Goal: Task Accomplishment & Management: Manage account settings

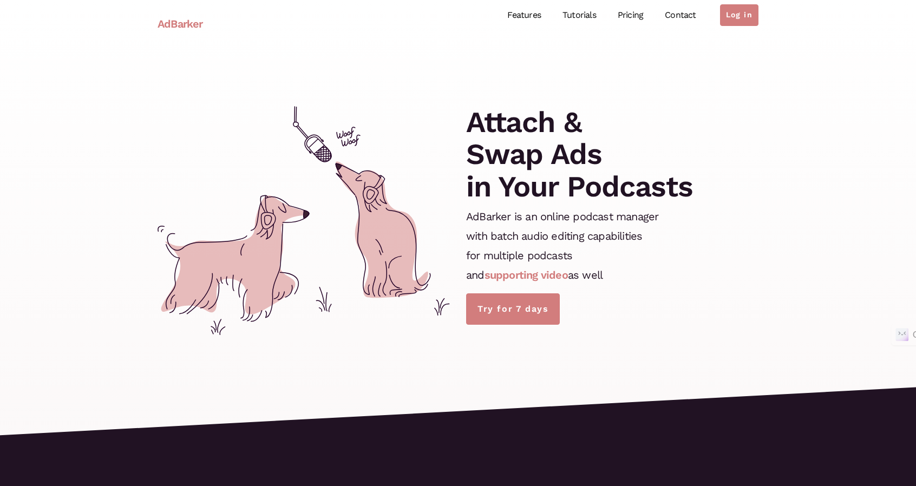
click at [525, 18] on link "Features" at bounding box center [523, 15] width 55 height 48
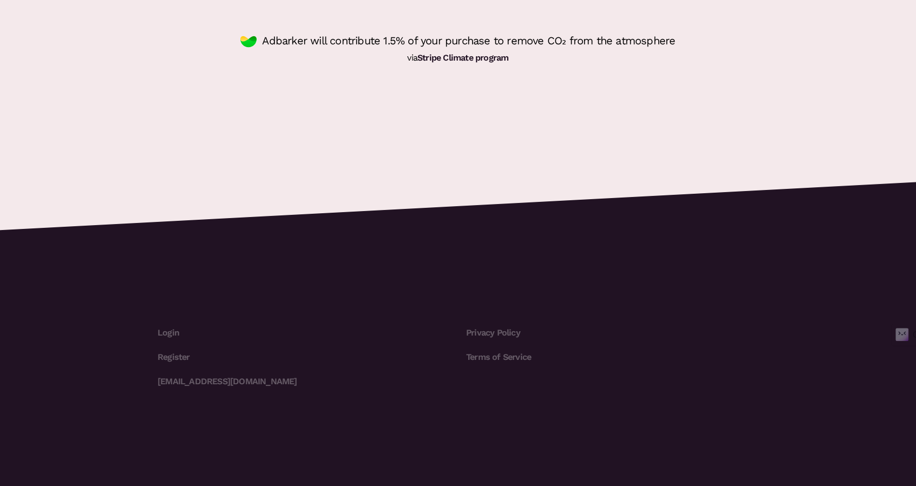
scroll to position [3197, 0]
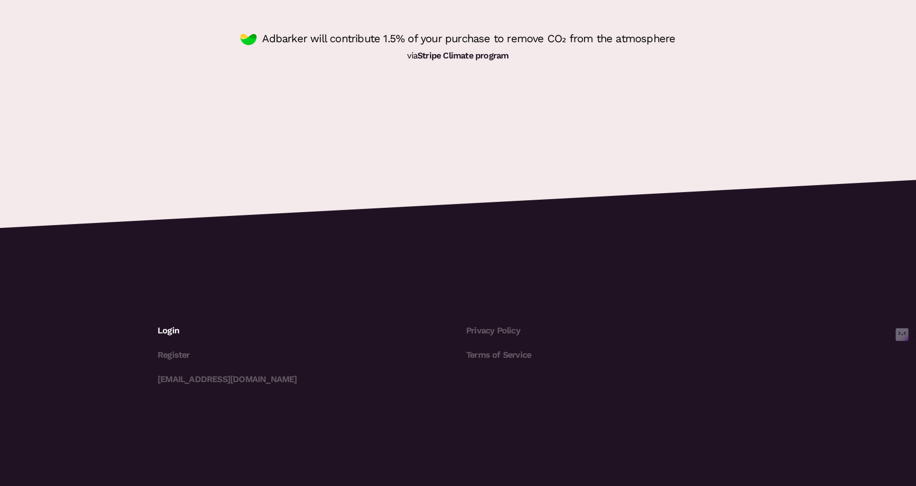
click at [174, 328] on link "Login" at bounding box center [304, 331] width 292 height 24
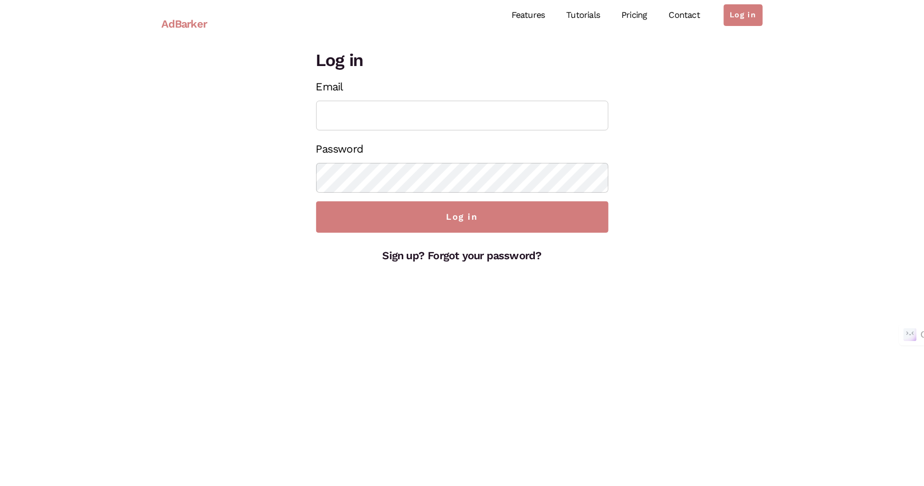
type input "alanaterrybooks+pcw@gmail.com"
click at [408, 115] on input "alanaterrybooks+pcw@gmail.com" at bounding box center [462, 116] width 292 height 30
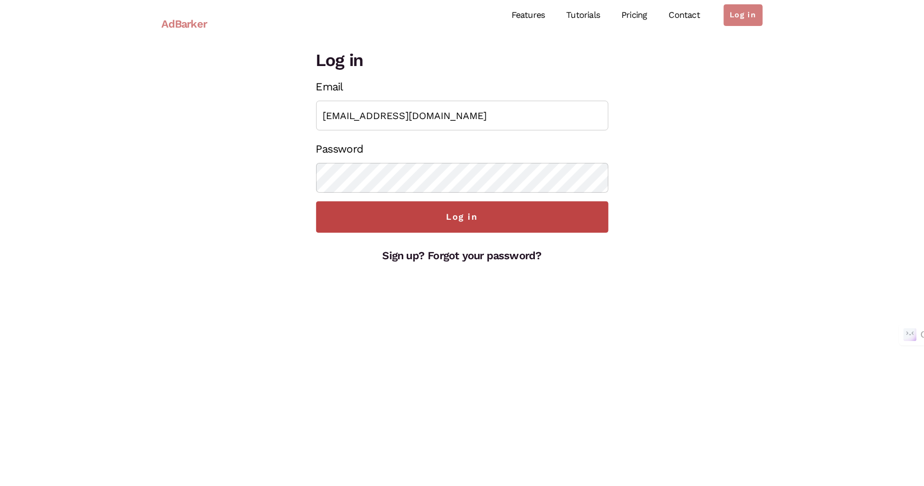
click at [502, 224] on input "Log in" at bounding box center [462, 216] width 292 height 31
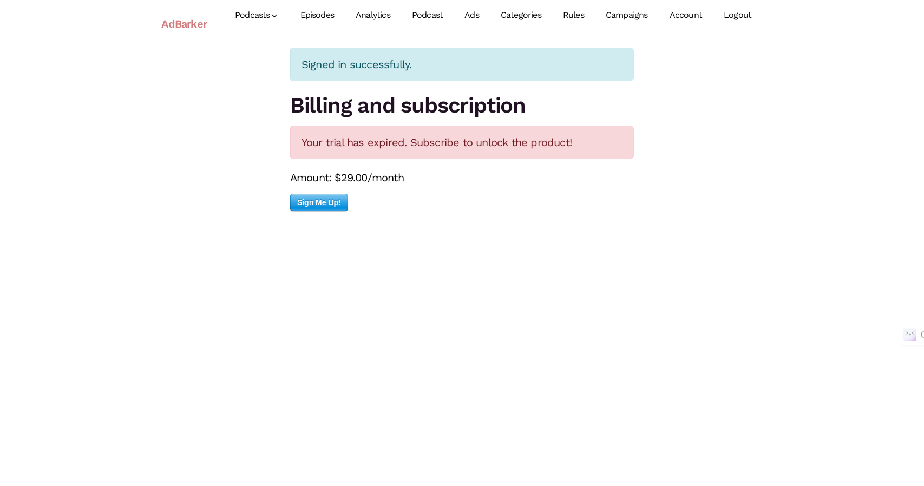
click at [333, 17] on link "Episodes" at bounding box center [318, 15] width 56 height 48
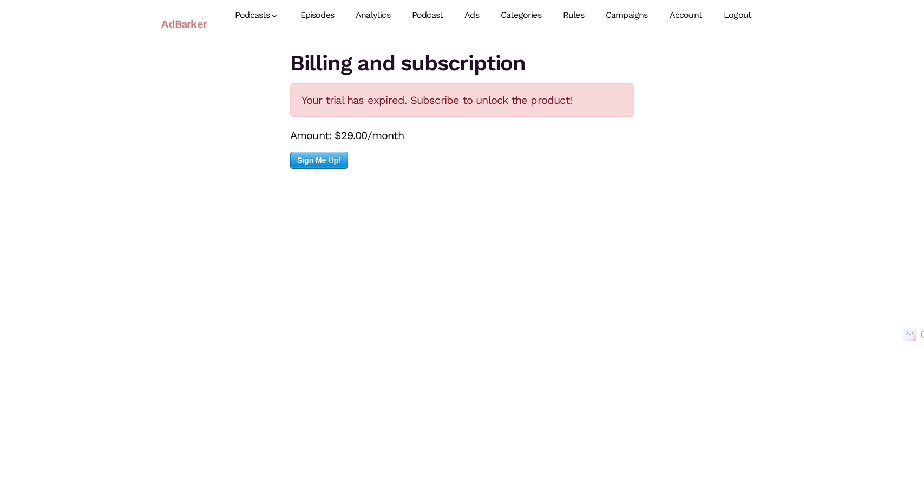
click at [432, 9] on link "Podcast" at bounding box center [427, 15] width 53 height 48
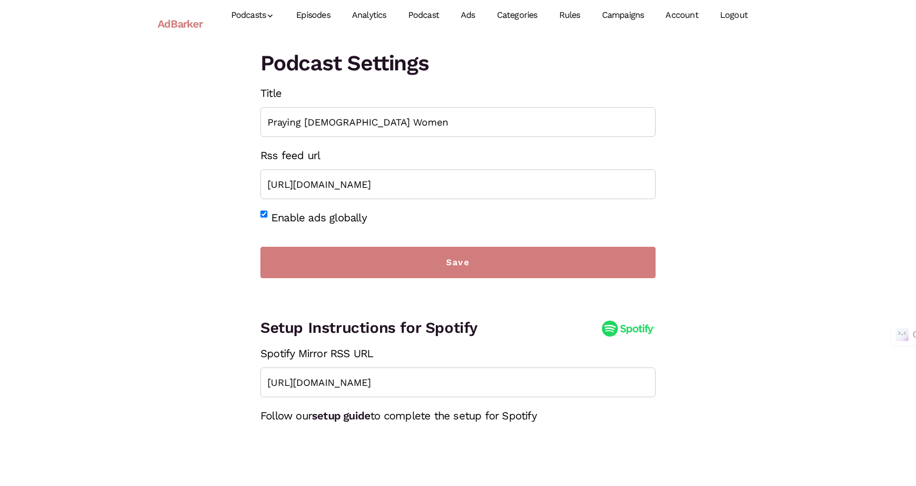
click at [464, 12] on link "Ads" at bounding box center [468, 15] width 36 height 48
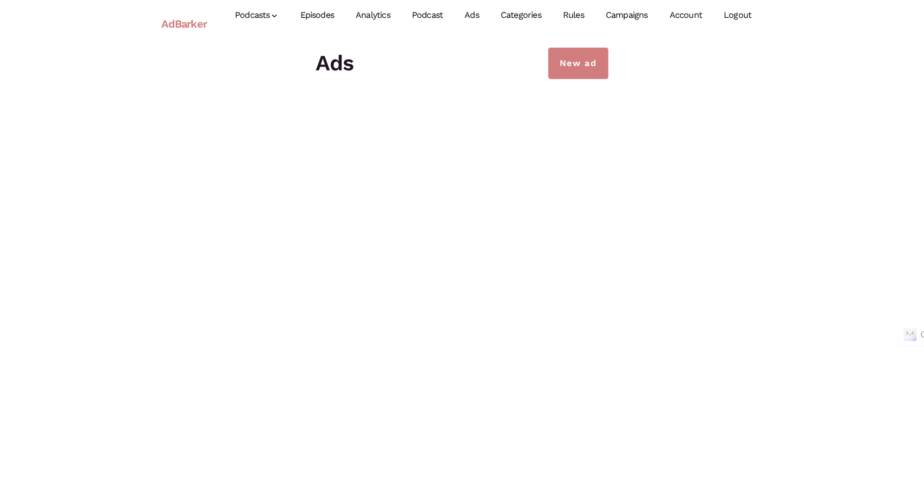
click at [433, 21] on link "Podcast" at bounding box center [427, 15] width 53 height 48
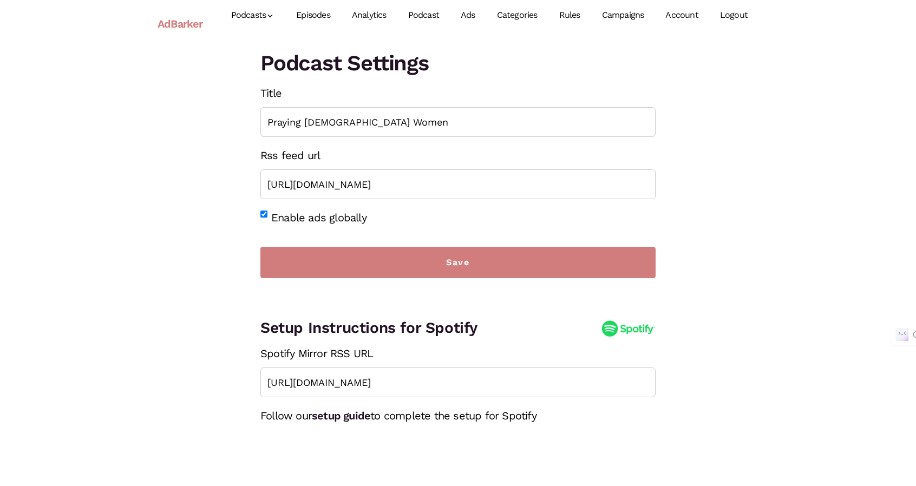
click at [473, 15] on link "Ads" at bounding box center [468, 15] width 36 height 48
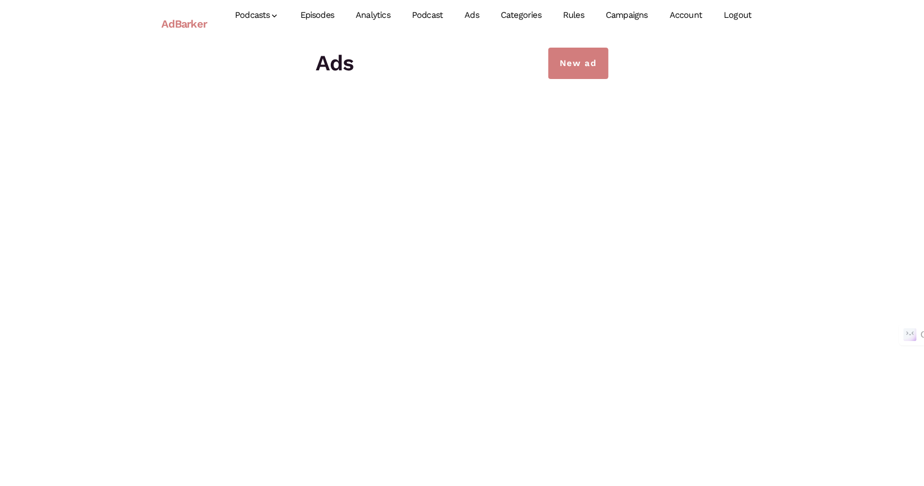
click at [580, 11] on link "Rules" at bounding box center [573, 15] width 43 height 48
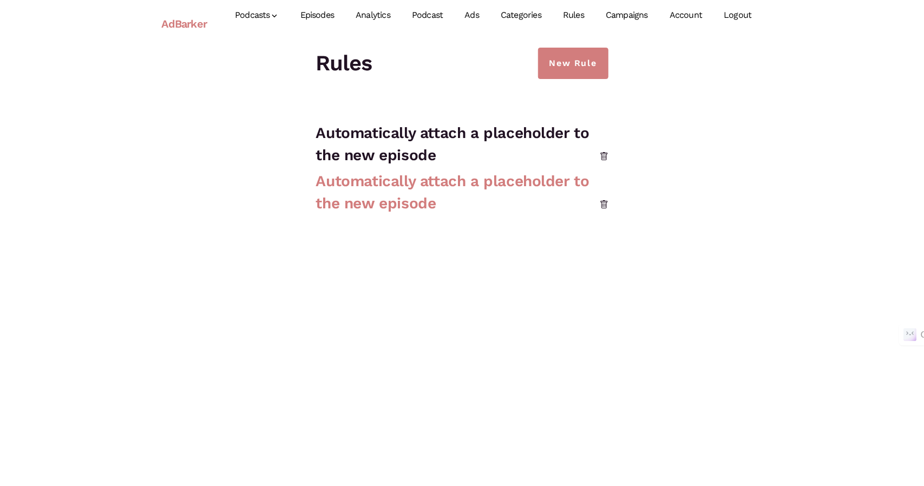
click at [424, 180] on link "Automatically attach a placeholder to the new episode" at bounding box center [452, 192] width 273 height 40
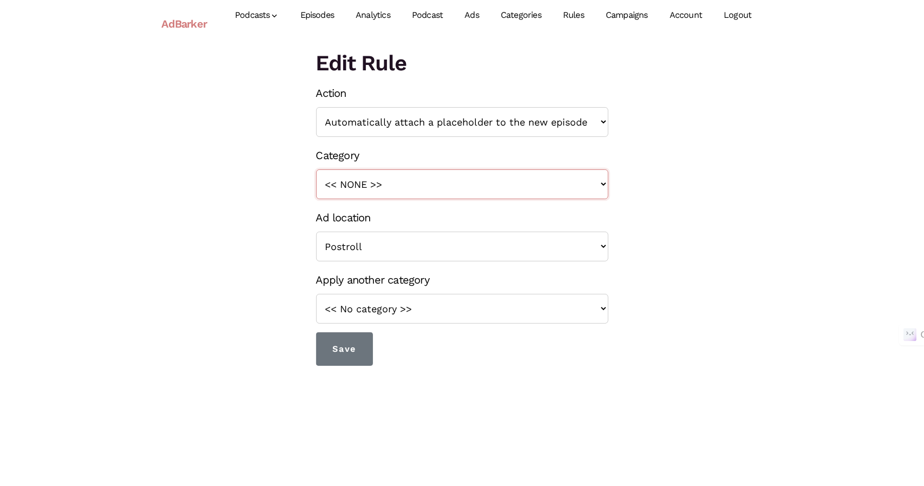
click at [424, 180] on select "<< NONE >>" at bounding box center [462, 184] width 292 height 30
click at [632, 18] on link "Campaigns" at bounding box center [627, 15] width 64 height 48
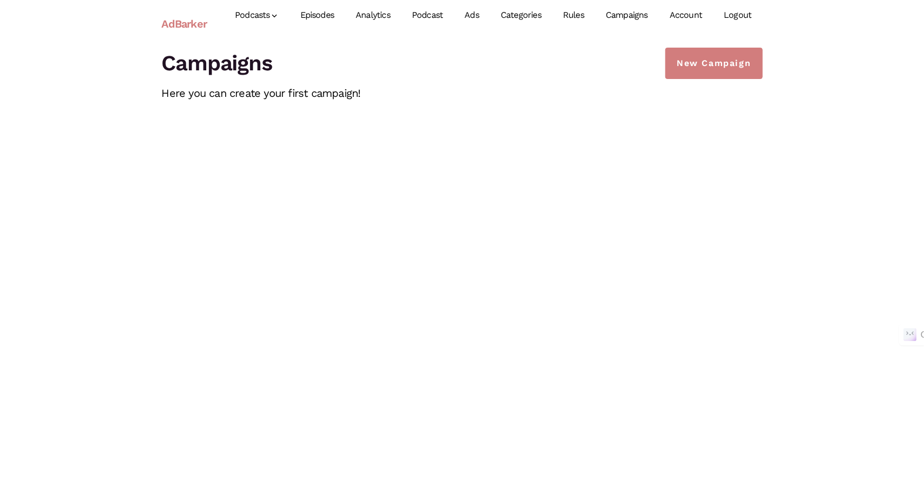
click at [441, 13] on link "Podcast" at bounding box center [427, 15] width 53 height 48
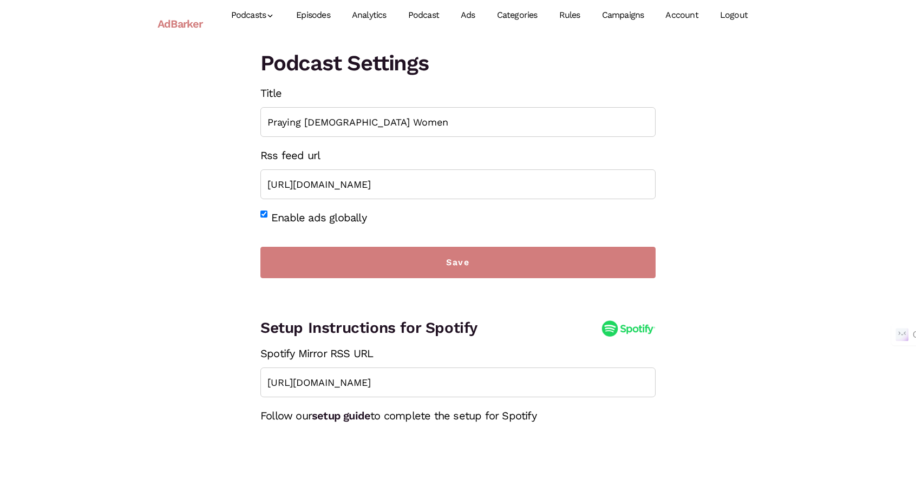
click at [316, 14] on link "Episodes" at bounding box center [313, 15] width 56 height 48
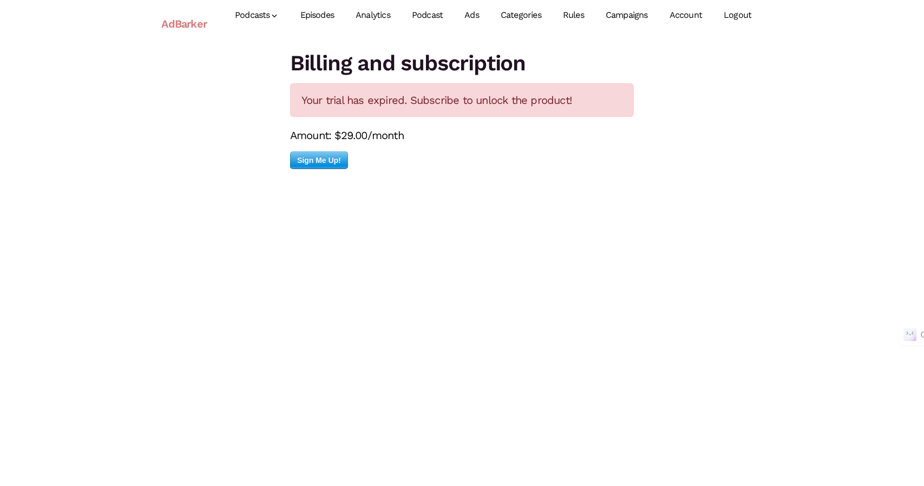
click at [368, 12] on link "Analytics" at bounding box center [373, 15] width 56 height 48
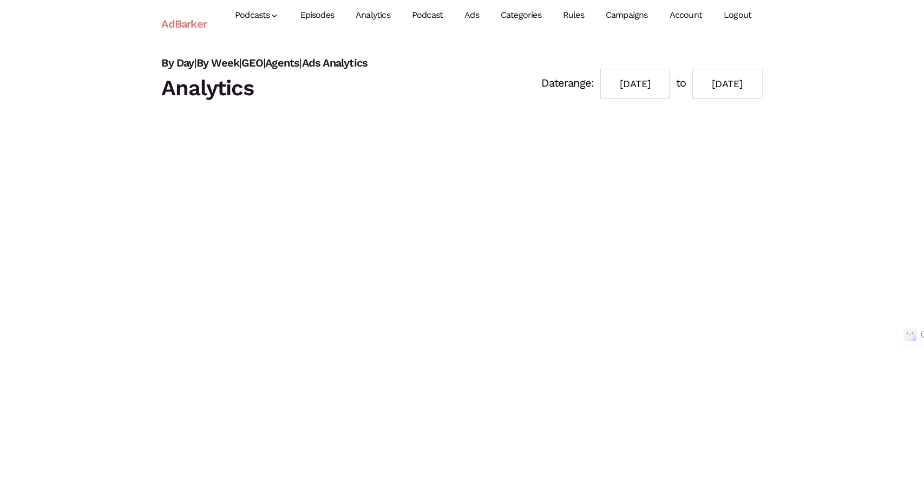
click at [691, 11] on link "Account" at bounding box center [686, 15] width 54 height 48
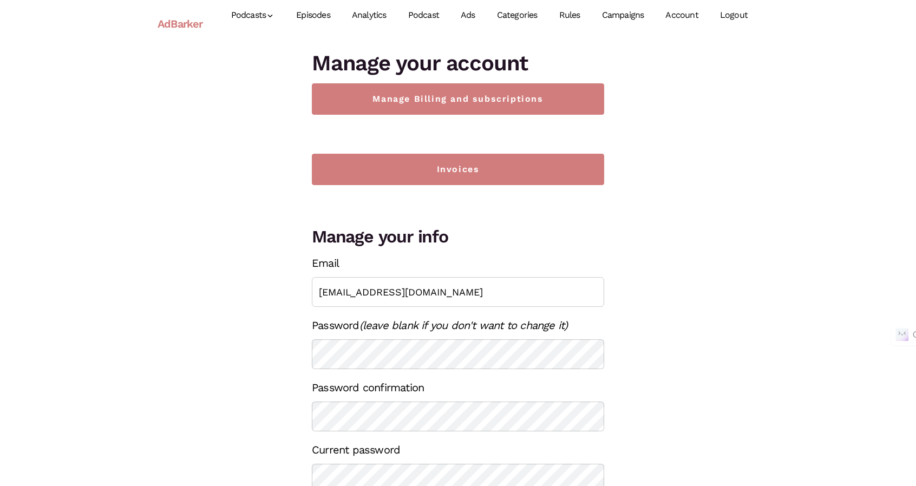
click at [749, 12] on link "Logout" at bounding box center [733, 15] width 49 height 48
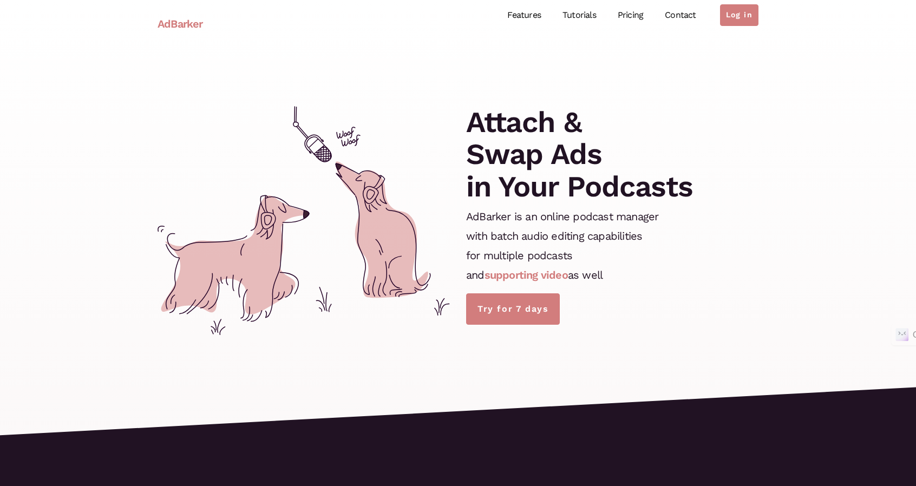
click at [592, 18] on link "Tutorials" at bounding box center [579, 15] width 55 height 48
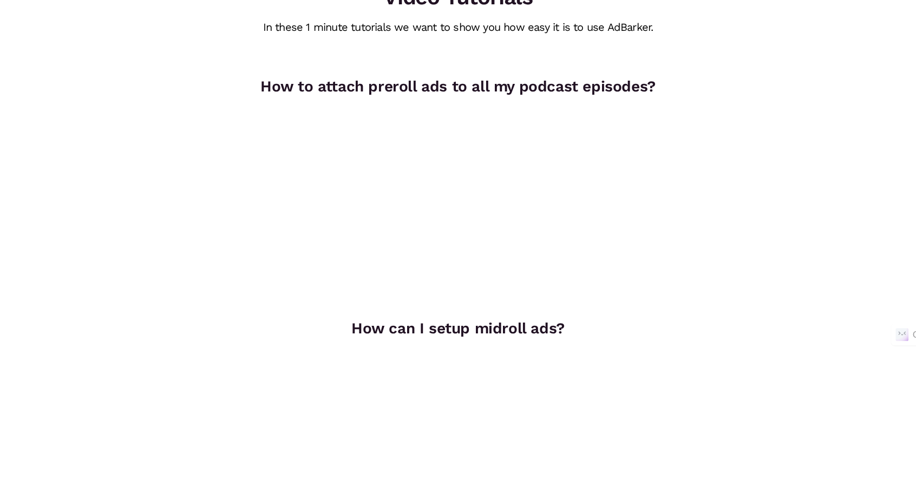
scroll to position [142, 0]
